Goal: Information Seeking & Learning: Find specific fact

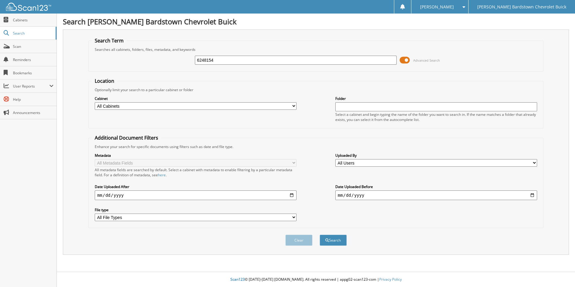
type input "6248154"
click at [320, 234] on button "Search" at bounding box center [333, 239] width 27 height 11
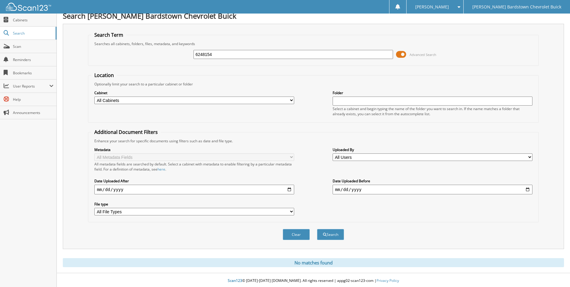
scroll to position [7, 0]
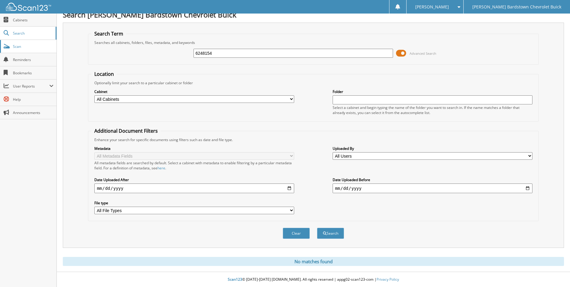
click at [32, 49] on span "Scan" at bounding box center [33, 46] width 41 height 5
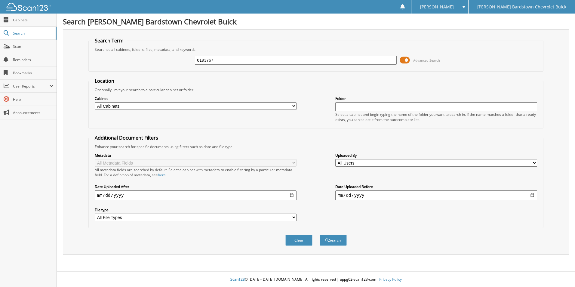
type input "6193767"
click at [320, 234] on button "Search" at bounding box center [333, 239] width 27 height 11
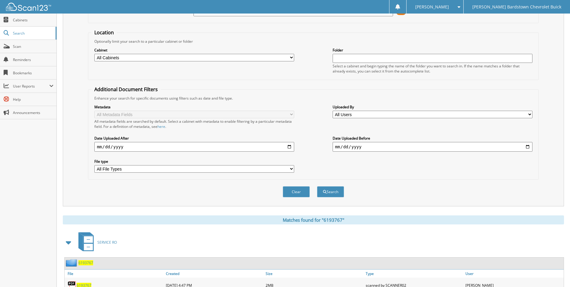
scroll to position [73, 0]
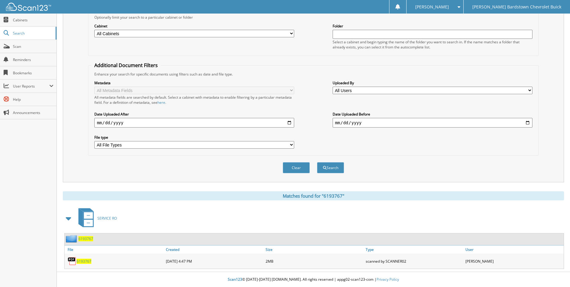
click at [86, 238] on span "6193767" at bounding box center [85, 238] width 15 height 5
